Goal: Task Accomplishment & Management: Complete application form

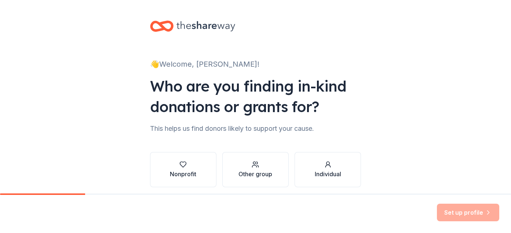
scroll to position [29, 0]
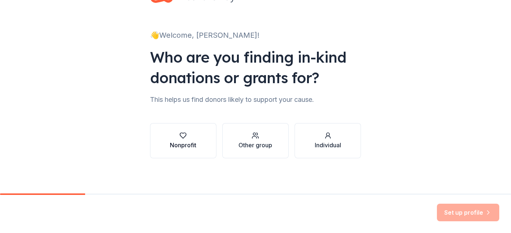
click at [184, 156] on button "Nonprofit" at bounding box center [183, 140] width 66 height 35
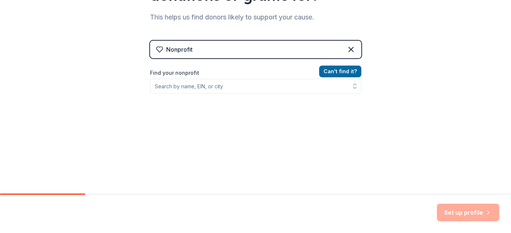
scroll to position [120, 0]
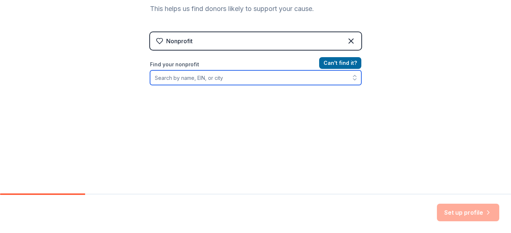
click at [188, 82] on input "Find your nonprofit" at bounding box center [255, 77] width 211 height 15
type input "b"
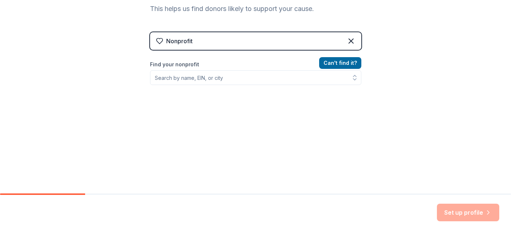
scroll to position [108, 0]
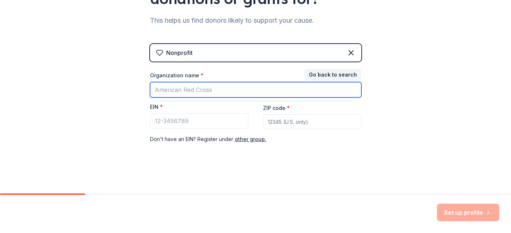
click at [176, 92] on input "Organization name *" at bounding box center [255, 89] width 211 height 15
type input "sa"
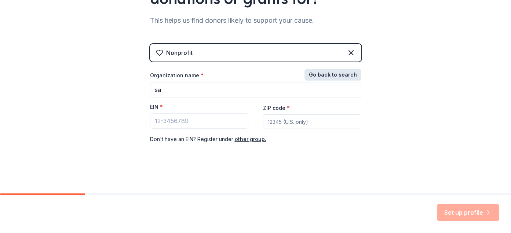
click at [321, 71] on button "Go back to search" at bounding box center [332, 75] width 57 height 12
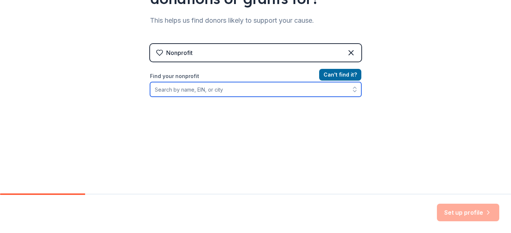
click at [196, 93] on input "Find your nonprofit" at bounding box center [255, 89] width 211 height 15
type input "s"
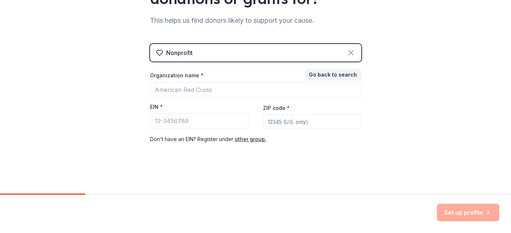
click at [349, 49] on icon at bounding box center [350, 52] width 9 height 9
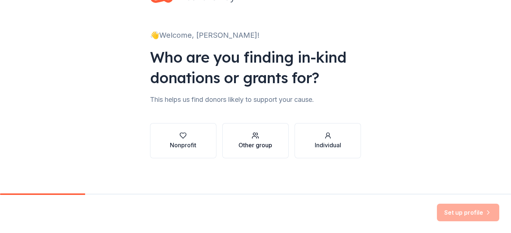
click at [245, 152] on button "Other group" at bounding box center [255, 140] width 66 height 35
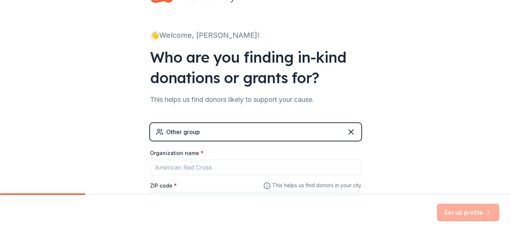
scroll to position [92, 0]
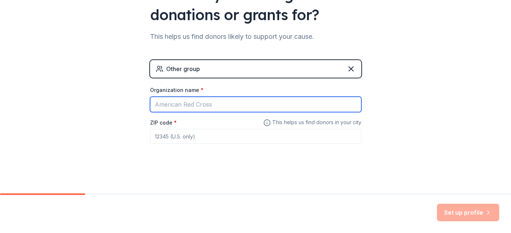
click at [186, 102] on input "Organization name *" at bounding box center [255, 104] width 211 height 15
type input "Saint Paul Public Schools"
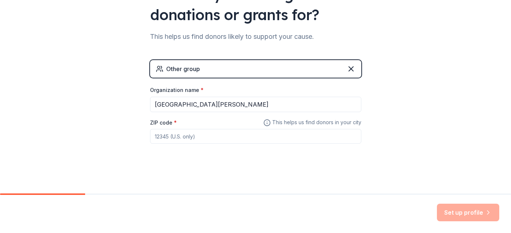
click at [168, 137] on input "ZIP code *" at bounding box center [255, 136] width 211 height 15
type input "55103"
click at [452, 211] on button "Set up profile" at bounding box center [467, 213] width 62 height 18
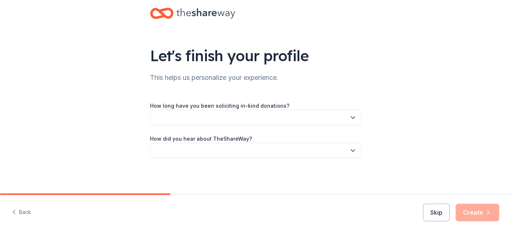
scroll to position [13, 0]
click at [205, 121] on button "button" at bounding box center [255, 117] width 211 height 15
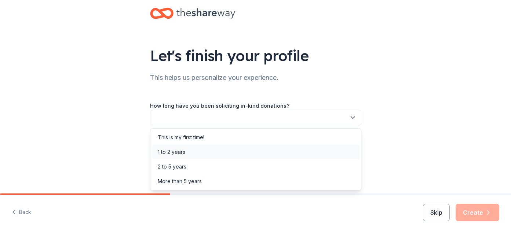
click at [203, 151] on div "1 to 2 years" at bounding box center [255, 152] width 207 height 15
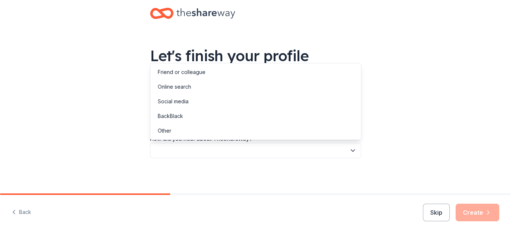
click at [203, 151] on button "button" at bounding box center [255, 150] width 211 height 15
click at [196, 92] on div "Online search" at bounding box center [255, 87] width 207 height 15
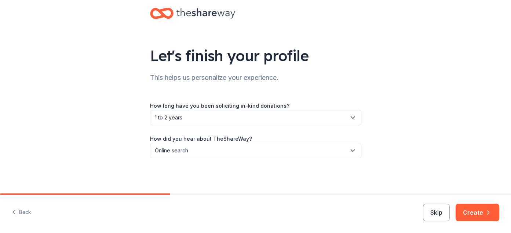
click at [472, 223] on div "Back Skip Create" at bounding box center [255, 214] width 511 height 38
click at [472, 215] on button "Create" at bounding box center [477, 213] width 44 height 18
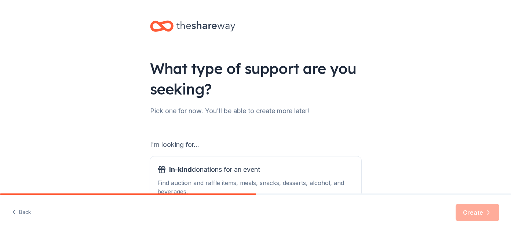
scroll to position [102, 0]
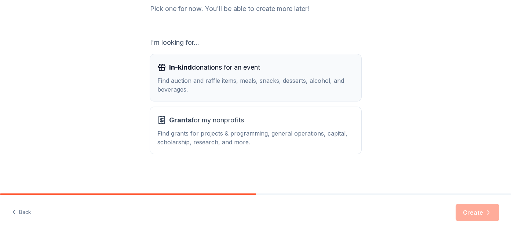
click at [222, 73] on div "In-kind donations for an event Find auction and raffle items, meals, snacks, de…" at bounding box center [255, 78] width 196 height 32
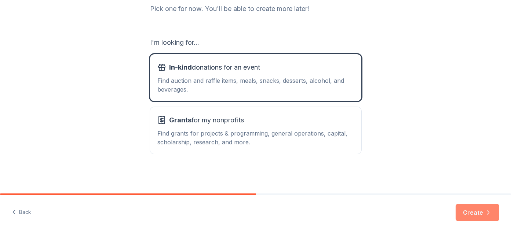
click at [481, 212] on button "Create" at bounding box center [477, 213] width 44 height 18
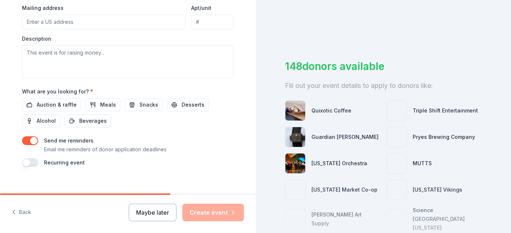
scroll to position [294, 0]
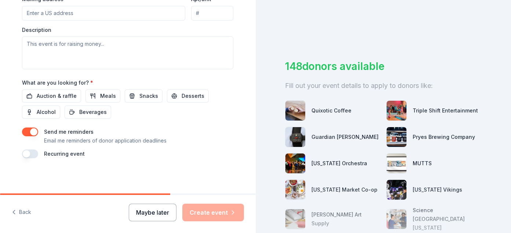
click at [165, 218] on button "Maybe later" at bounding box center [153, 213] width 48 height 18
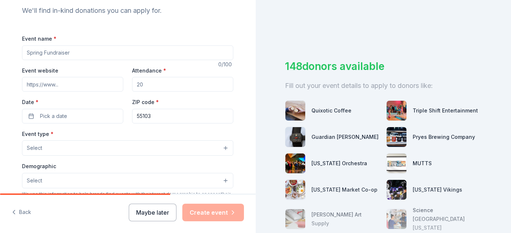
scroll to position [0, 0]
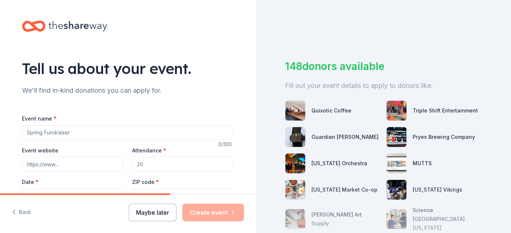
click at [148, 215] on button "Maybe later" at bounding box center [153, 213] width 48 height 18
click at [46, 139] on input "Event name *" at bounding box center [127, 132] width 211 height 15
type input "A"
type input "family Engagemen"
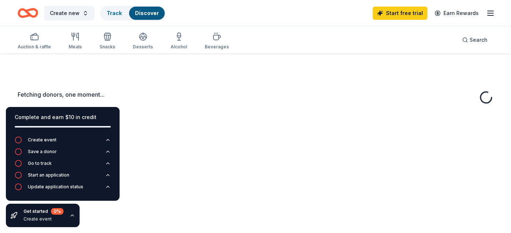
scroll to position [54, 0]
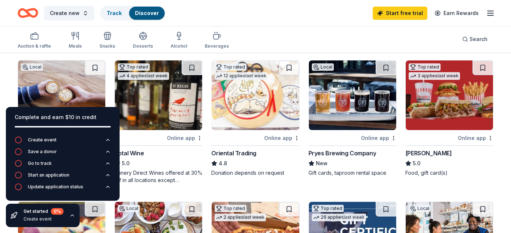
click at [158, 155] on div "Total Wine" at bounding box center [158, 153] width 88 height 9
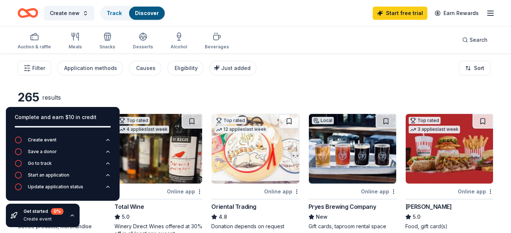
click at [143, 94] on div "265 results" at bounding box center [110, 97] width 185 height 15
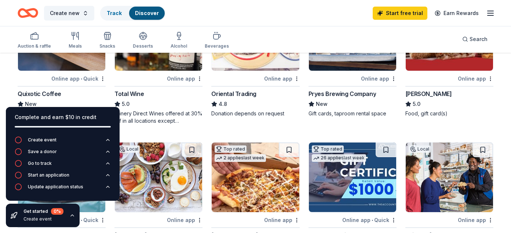
scroll to position [113, 0]
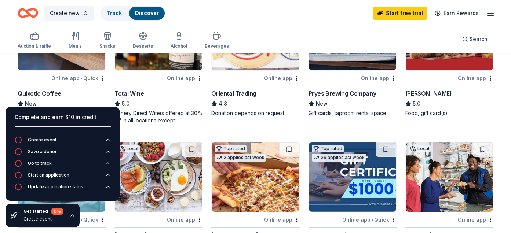
click at [107, 189] on icon "button" at bounding box center [108, 187] width 6 height 6
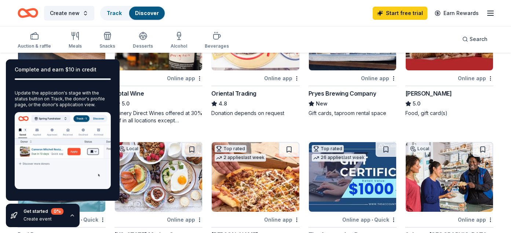
scroll to position [0, 0]
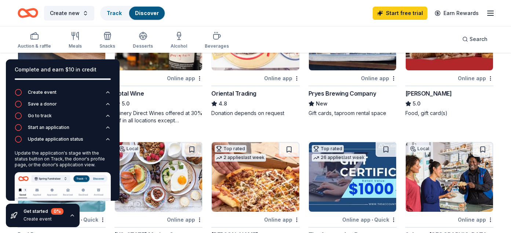
click at [74, 215] on div "Get started 0 % Create event" at bounding box center [43, 215] width 74 height 23
click at [73, 218] on div "Get started 0 % Create event" at bounding box center [43, 215] width 74 height 23
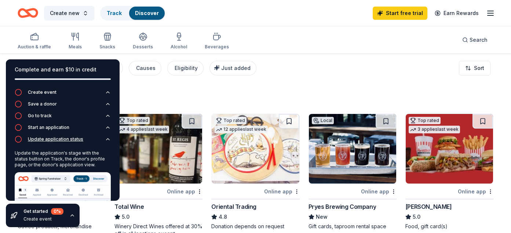
click at [108, 140] on icon "button" at bounding box center [108, 139] width 6 height 6
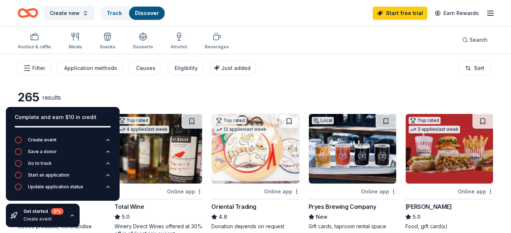
click at [128, 97] on div "265 results" at bounding box center [110, 97] width 185 height 15
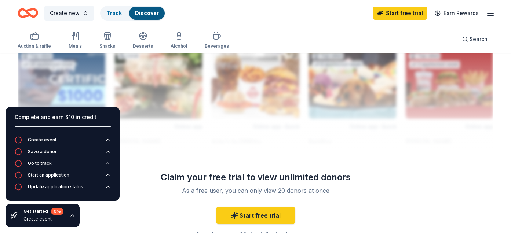
scroll to position [657, 0]
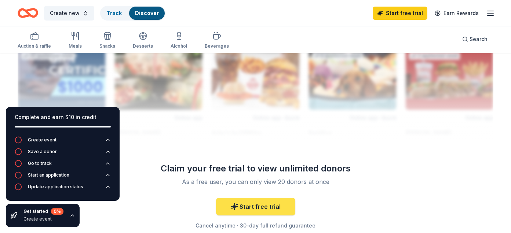
click at [246, 206] on link "Start free trial" at bounding box center [255, 207] width 79 height 18
click at [255, 211] on link "Start free trial" at bounding box center [255, 207] width 79 height 18
click at [251, 210] on link "Start free trial" at bounding box center [255, 207] width 79 height 18
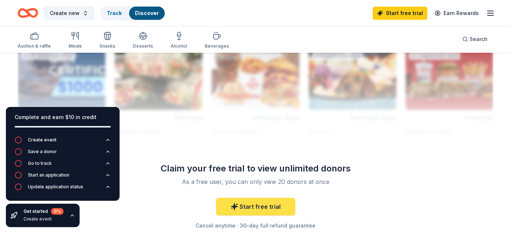
click at [251, 210] on link "Start free trial" at bounding box center [255, 207] width 79 height 18
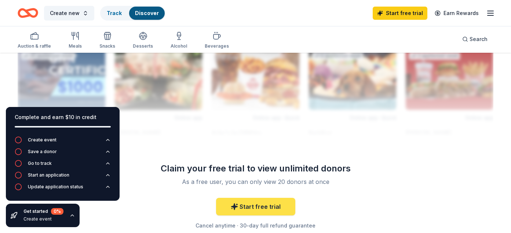
click at [251, 210] on link "Start free trial" at bounding box center [255, 207] width 79 height 18
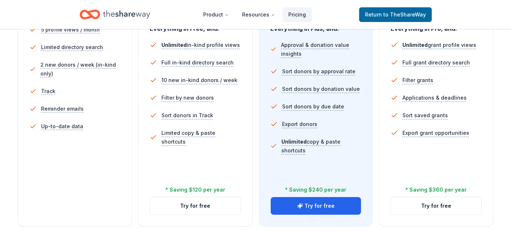
scroll to position [231, 0]
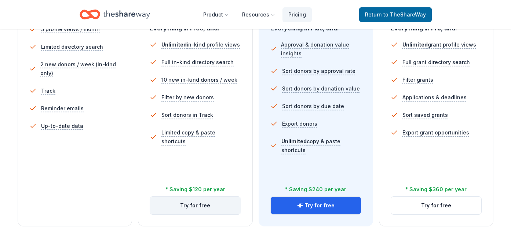
click at [189, 209] on button "Try for free" at bounding box center [195, 206] width 90 height 18
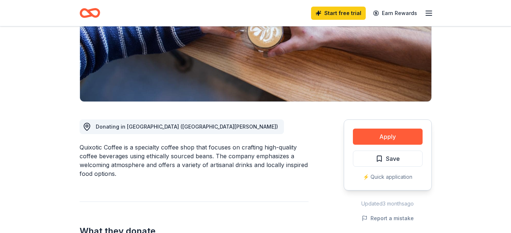
scroll to position [122, 0]
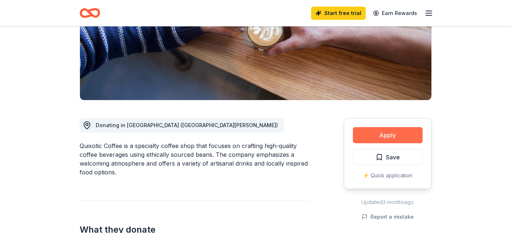
click at [374, 137] on button "Apply" at bounding box center [388, 135] width 70 height 16
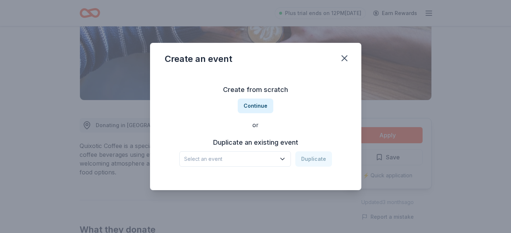
click at [259, 158] on span "Select an event" at bounding box center [230, 159] width 92 height 9
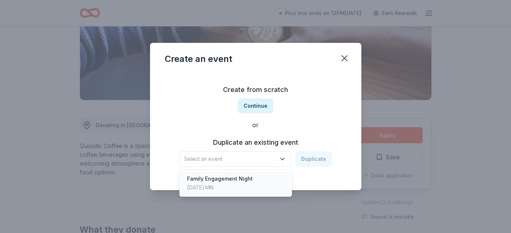
click at [257, 186] on div "Family Engagement Night Nov 11, 2025 · MN" at bounding box center [235, 183] width 109 height 23
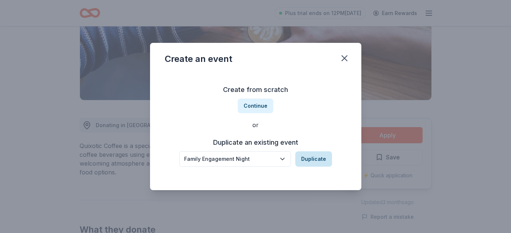
click at [307, 162] on button "Duplicate" at bounding box center [313, 158] width 37 height 15
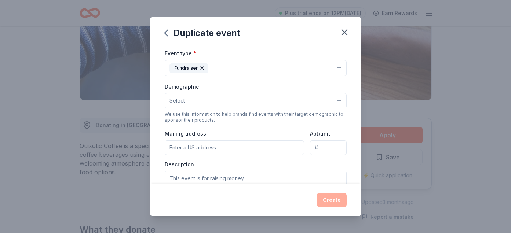
scroll to position [93, 0]
click at [341, 33] on icon "button" at bounding box center [344, 32] width 10 height 10
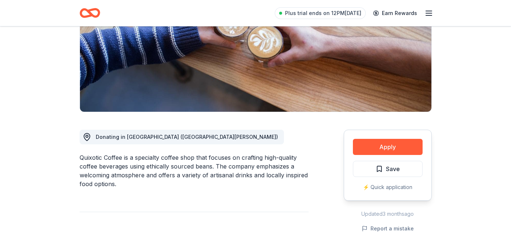
scroll to position [113, 0]
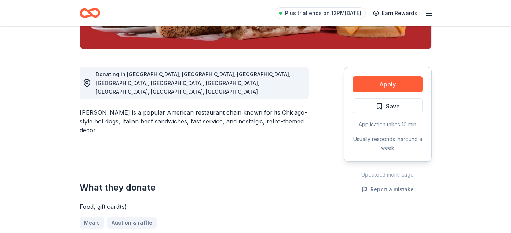
scroll to position [174, 0]
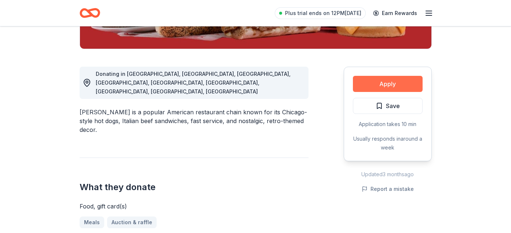
click at [375, 86] on button "Apply" at bounding box center [388, 84] width 70 height 16
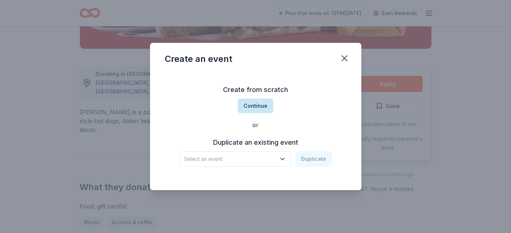
click at [259, 109] on button "Continue" at bounding box center [255, 106] width 36 height 15
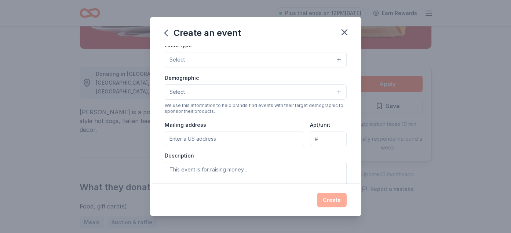
scroll to position [0, 0]
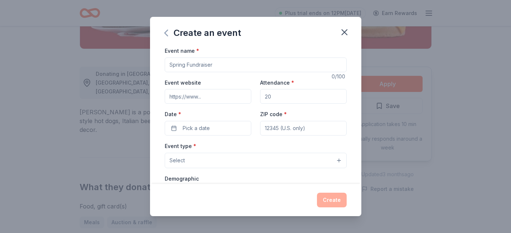
click at [169, 35] on icon "button" at bounding box center [166, 33] width 12 height 12
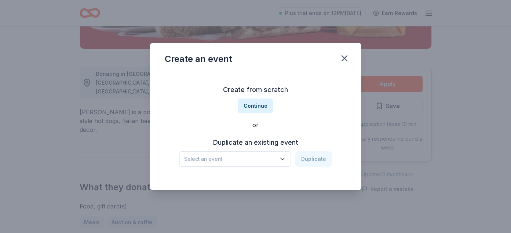
click at [231, 158] on span "Select an event" at bounding box center [230, 159] width 92 height 9
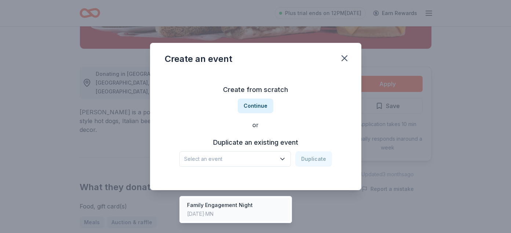
click at [241, 201] on div "Family Engagement Night" at bounding box center [220, 205] width 66 height 9
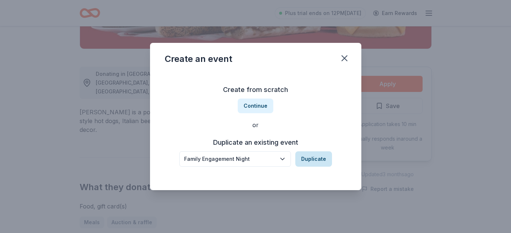
click at [321, 156] on button "Duplicate" at bounding box center [313, 158] width 37 height 15
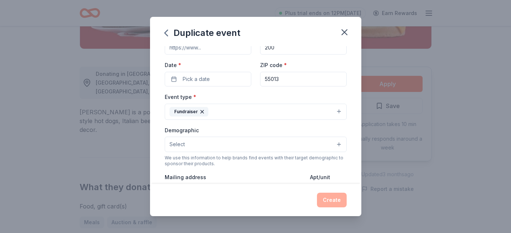
scroll to position [52, 0]
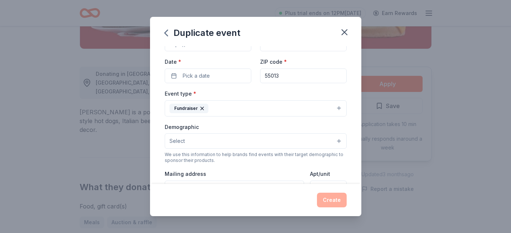
click at [221, 146] on button "Select" at bounding box center [256, 140] width 182 height 15
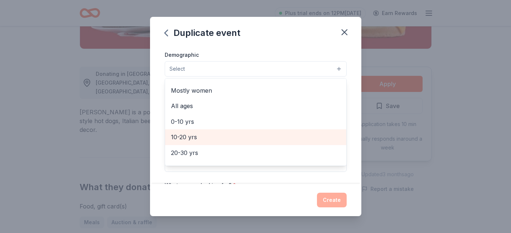
scroll to position [27, 0]
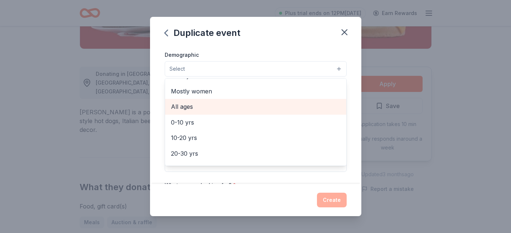
click at [218, 108] on span "All ages" at bounding box center [255, 107] width 169 height 10
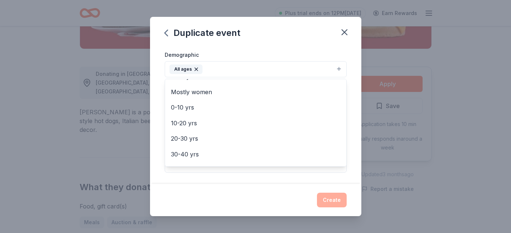
click at [240, 74] on button "All ages" at bounding box center [256, 69] width 182 height 16
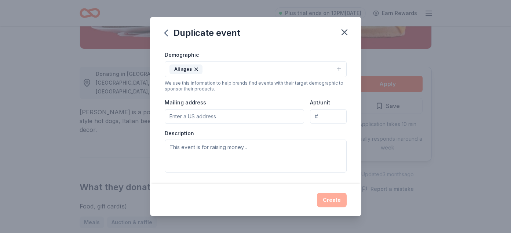
scroll to position [144, 0]
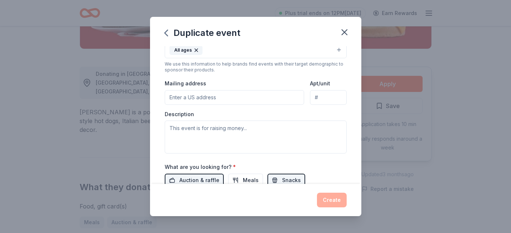
click at [224, 95] on input "Mailing address" at bounding box center [235, 97] width 140 height 15
click at [332, 97] on input "Apt/unit" at bounding box center [328, 97] width 36 height 15
click at [255, 99] on input "Mailing address" at bounding box center [235, 97] width 140 height 15
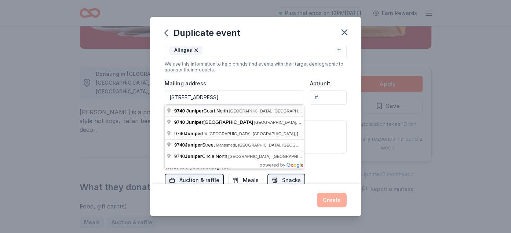
type input "9740 Juniper Court North, Forest Lake, MN, 55025"
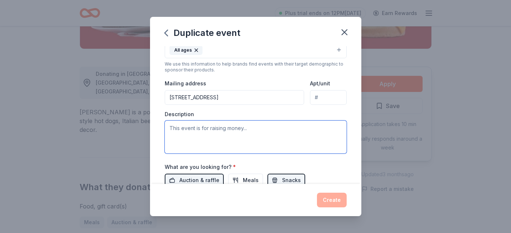
click at [224, 133] on textarea at bounding box center [256, 137] width 182 height 33
paste textarea "As a Title 1 school, our resources are very limited. Families also have very li…"
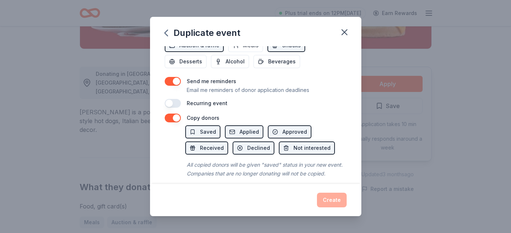
scroll to position [279, 0]
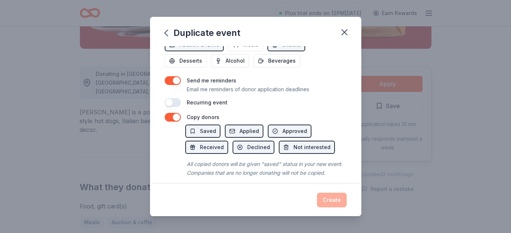
type textarea "As a Title 1 school, our resources are very limited. Families also have very li…"
click at [169, 80] on button "button" at bounding box center [173, 80] width 16 height 9
click at [169, 119] on button "button" at bounding box center [173, 117] width 16 height 9
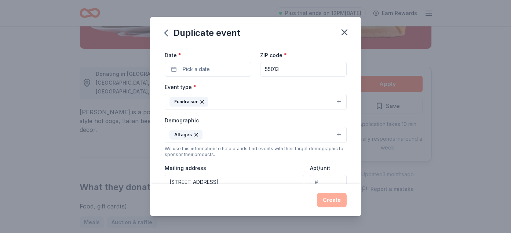
scroll to position [0, 0]
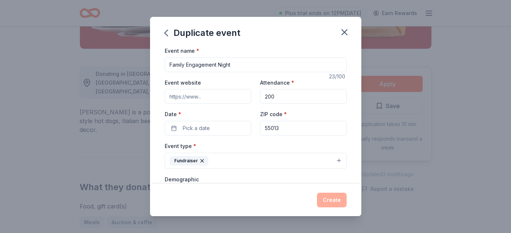
click at [209, 69] on input "Family Engagement Night" at bounding box center [256, 65] width 182 height 15
click at [205, 96] on input "Event website" at bounding box center [208, 96] width 86 height 15
click at [291, 106] on div "Event website Attendance * 200 Date * Pick a date ZIP code * 55013" at bounding box center [256, 107] width 182 height 58
click at [218, 124] on button "Pick a date" at bounding box center [208, 128] width 86 height 15
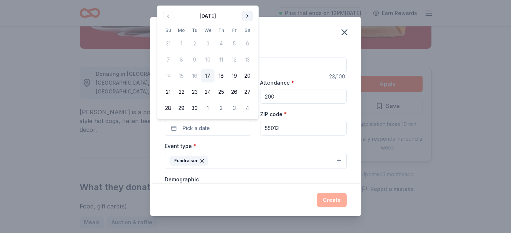
click at [247, 19] on button "Go to next month" at bounding box center [247, 16] width 10 height 10
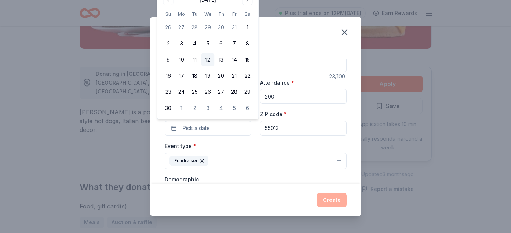
click at [208, 59] on button "12" at bounding box center [207, 59] width 13 height 13
click at [334, 198] on button "Create" at bounding box center [332, 200] width 30 height 15
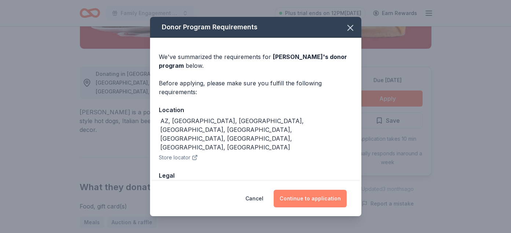
click at [319, 196] on button "Continue to application" at bounding box center [309, 199] width 73 height 18
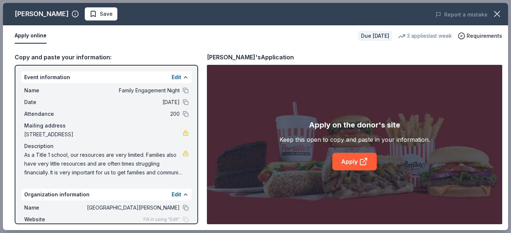
scroll to position [33, 0]
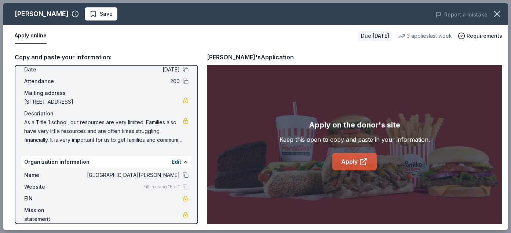
click at [342, 167] on link "Apply" at bounding box center [354, 162] width 44 height 18
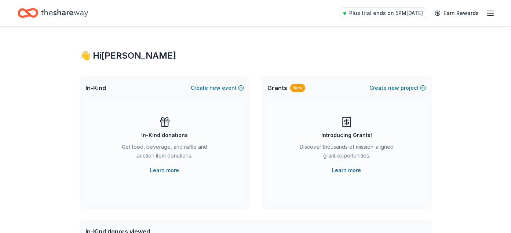
click at [169, 134] on div "In-Kind donations" at bounding box center [164, 135] width 47 height 9
click at [486, 14] on icon "button" at bounding box center [490, 13] width 9 height 9
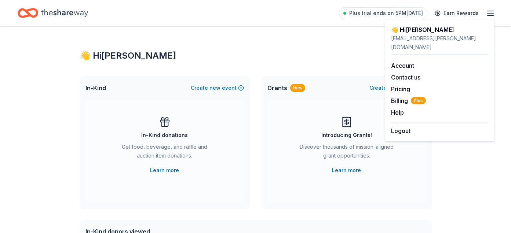
click at [42, 15] on icon "Home" at bounding box center [64, 12] width 47 height 15
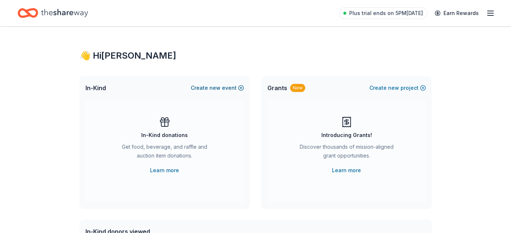
click at [233, 89] on button "Create new event" at bounding box center [217, 88] width 53 height 9
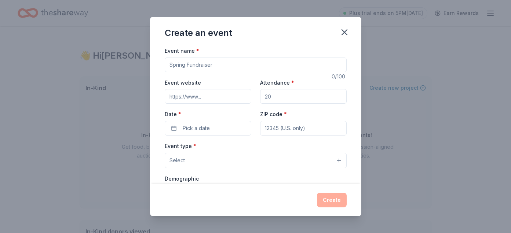
click at [205, 70] on input "Event name *" at bounding box center [256, 65] width 182 height 15
type input "Family Engagement Night"
click at [278, 97] on input "Attendance *" at bounding box center [303, 96] width 86 height 15
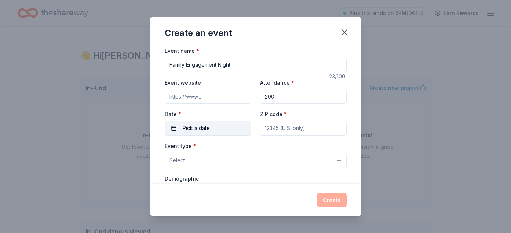
type input "200"
click at [196, 131] on span "Pick a date" at bounding box center [196, 128] width 27 height 9
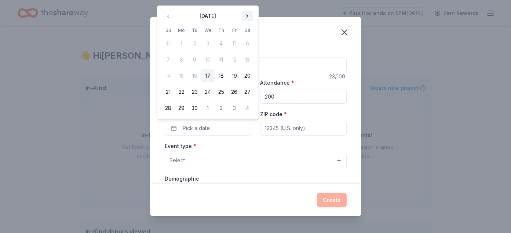
click at [248, 15] on button "Go to next month" at bounding box center [247, 16] width 10 height 10
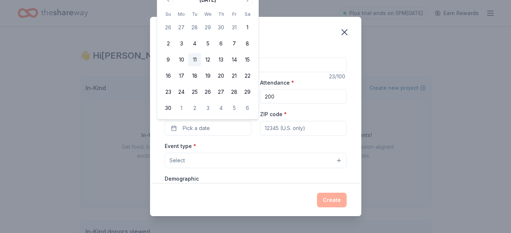
click at [195, 63] on button "11" at bounding box center [194, 59] width 13 height 13
click at [286, 127] on input "ZIP code *" at bounding box center [303, 128] width 86 height 15
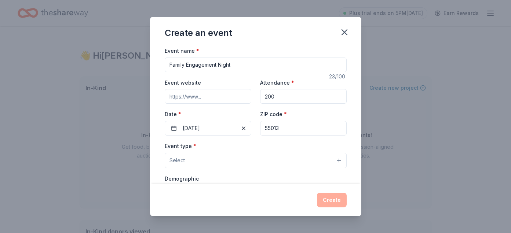
type input "55013"
click at [220, 163] on button "Select" at bounding box center [256, 160] width 182 height 15
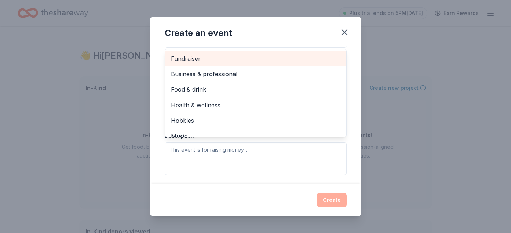
click at [217, 61] on span "Fundraiser" at bounding box center [255, 59] width 169 height 10
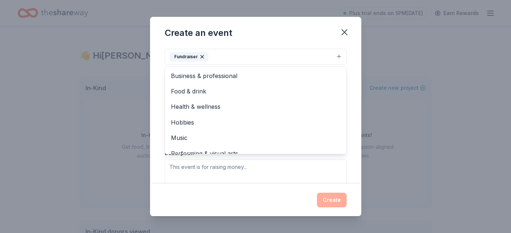
click at [208, 173] on div "Event type * Fundraiser Business & professional Food & drink Health & wellness …" at bounding box center [256, 114] width 182 height 155
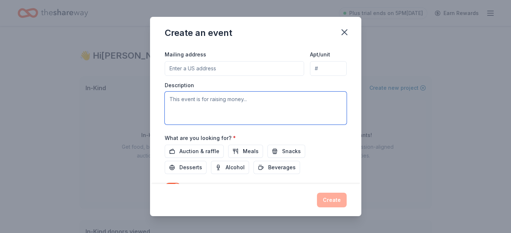
click at [209, 113] on textarea at bounding box center [256, 108] width 182 height 33
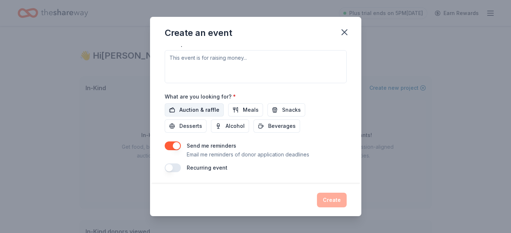
click at [201, 107] on span "Auction & raffle" at bounding box center [199, 110] width 40 height 9
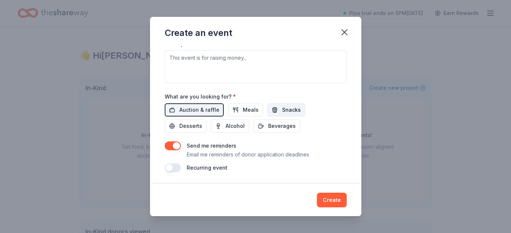
click at [286, 110] on span "Snacks" at bounding box center [291, 110] width 19 height 9
click at [168, 145] on button "button" at bounding box center [173, 145] width 16 height 9
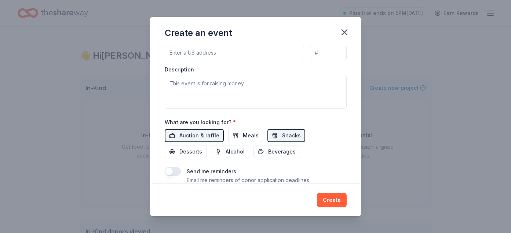
scroll to position [183, 0]
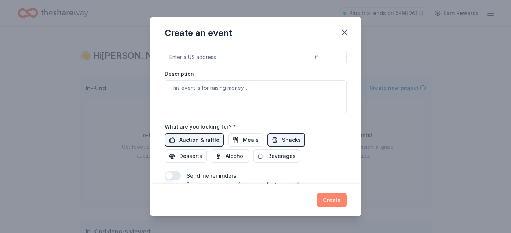
click at [329, 197] on button "Create" at bounding box center [332, 200] width 30 height 15
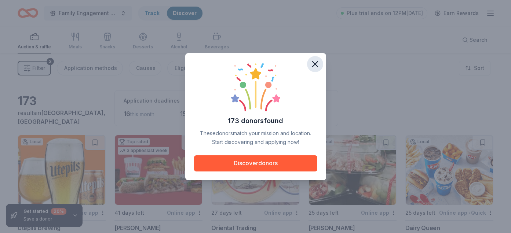
click at [314, 62] on icon "button" at bounding box center [315, 64] width 10 height 10
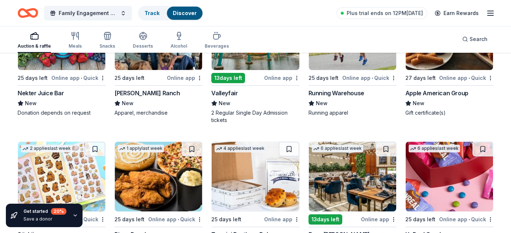
scroll to position [1740, 0]
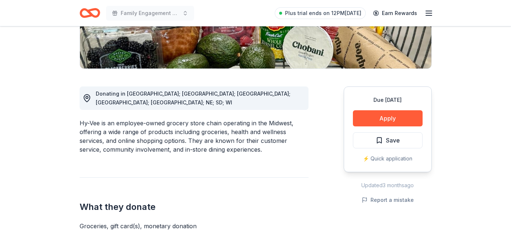
scroll to position [155, 0]
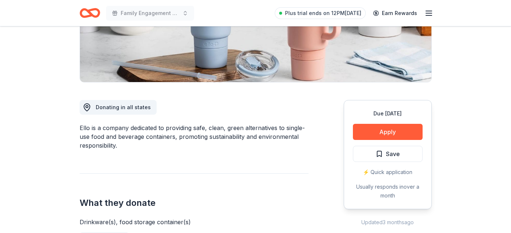
scroll to position [142, 0]
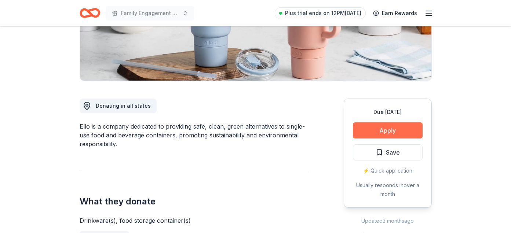
click at [390, 131] on button "Apply" at bounding box center [388, 130] width 70 height 16
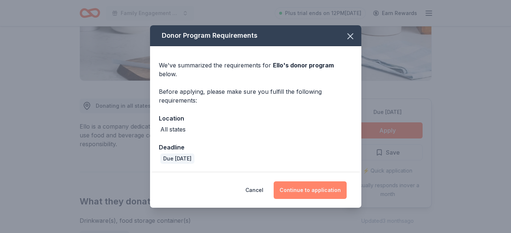
click at [302, 186] on button "Continue to application" at bounding box center [309, 190] width 73 height 18
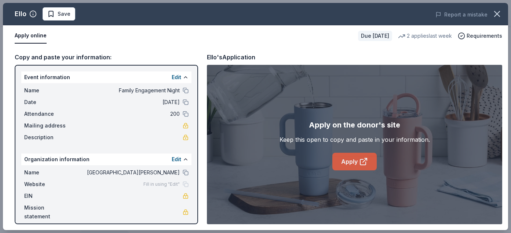
click at [356, 159] on link "Apply" at bounding box center [354, 162] width 44 height 18
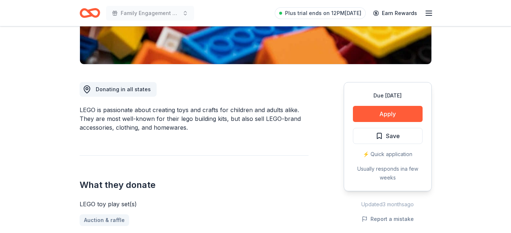
scroll to position [166, 0]
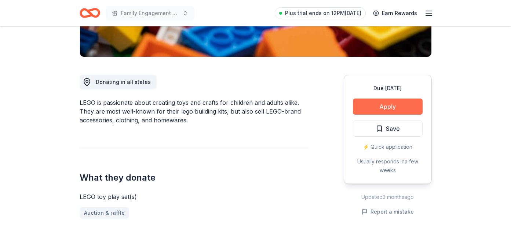
click at [369, 112] on button "Apply" at bounding box center [388, 107] width 70 height 16
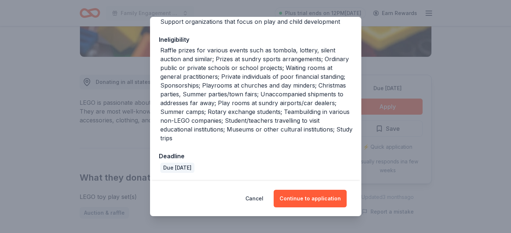
scroll to position [129, 0]
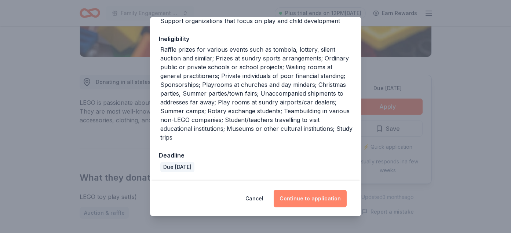
click at [295, 194] on button "Continue to application" at bounding box center [309, 199] width 73 height 18
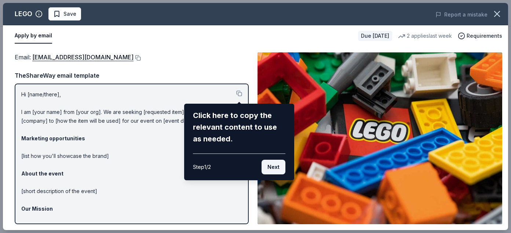
click at [279, 170] on button "Next" at bounding box center [273, 167] width 24 height 15
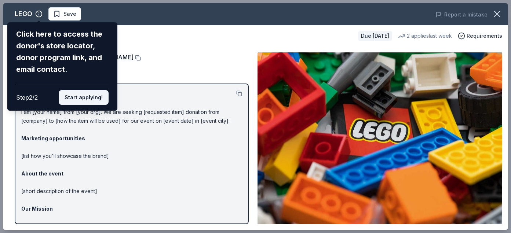
click at [96, 94] on button "Start applying!" at bounding box center [84, 97] width 50 height 15
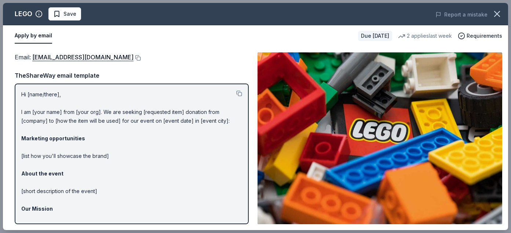
click at [52, 95] on div "LEGO Save Report a mistake Apply by email Due in 25 days 2 applies last week Re…" at bounding box center [255, 116] width 505 height 227
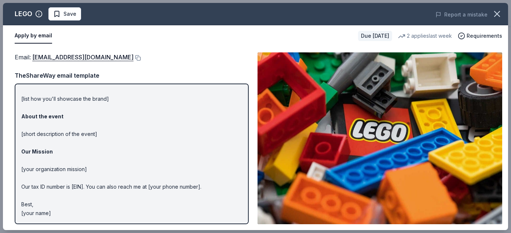
scroll to position [0, 0]
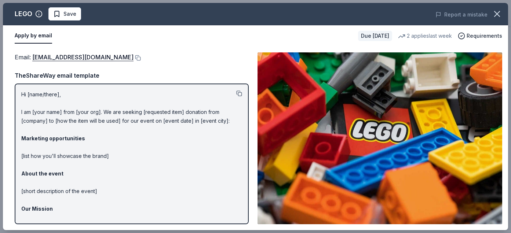
click at [238, 91] on button at bounding box center [239, 94] width 6 height 6
click at [133, 57] on button at bounding box center [136, 58] width 7 height 6
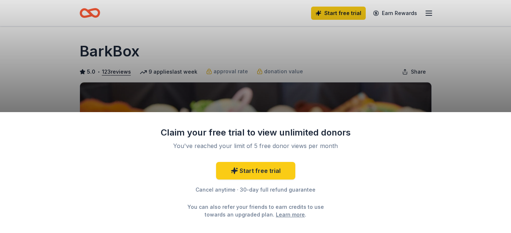
click at [393, 60] on div "Claim your free trial to view unlimited donors You've reached your limit of 5 f…" at bounding box center [255, 116] width 511 height 233
click at [308, 65] on div "Claim your free trial to view unlimited donors You've reached your limit of 5 f…" at bounding box center [255, 116] width 511 height 233
